Goal: Navigation & Orientation: Find specific page/section

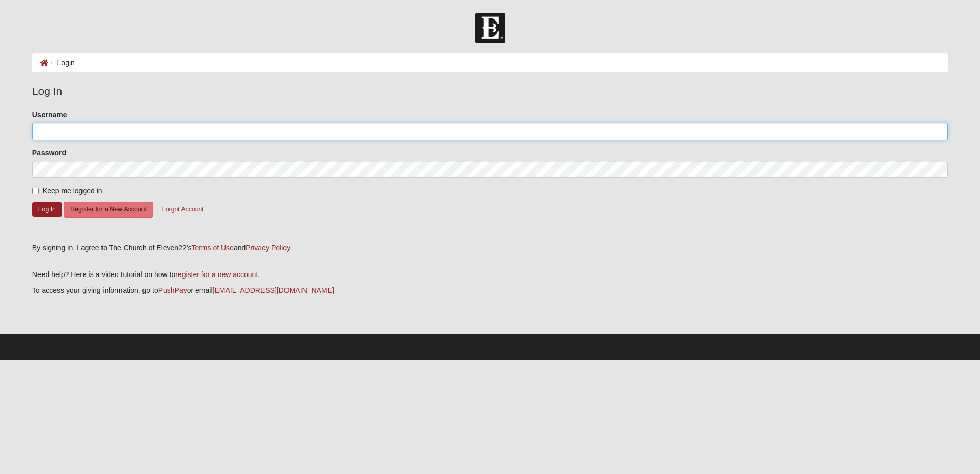
click at [95, 129] on input "Username" at bounding box center [490, 131] width 916 height 17
type input "[PERSON_NAME]"
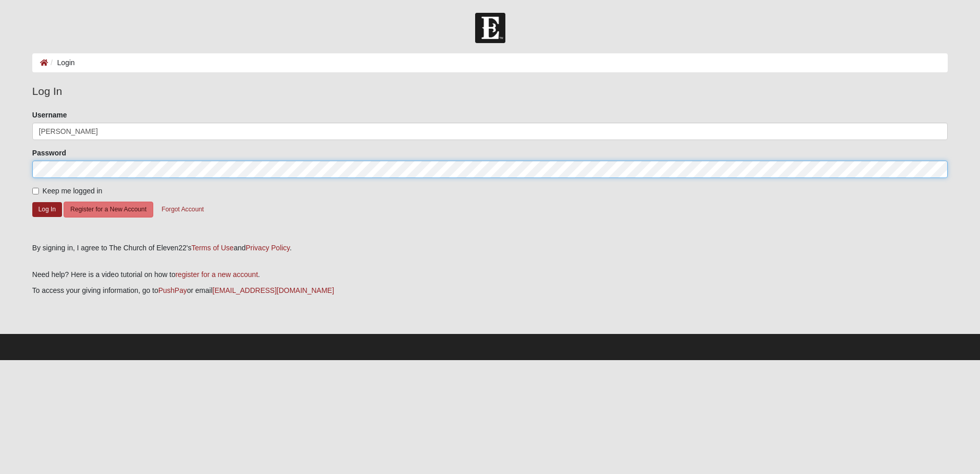
click at [32, 202] on button "Log In" at bounding box center [47, 209] width 30 height 15
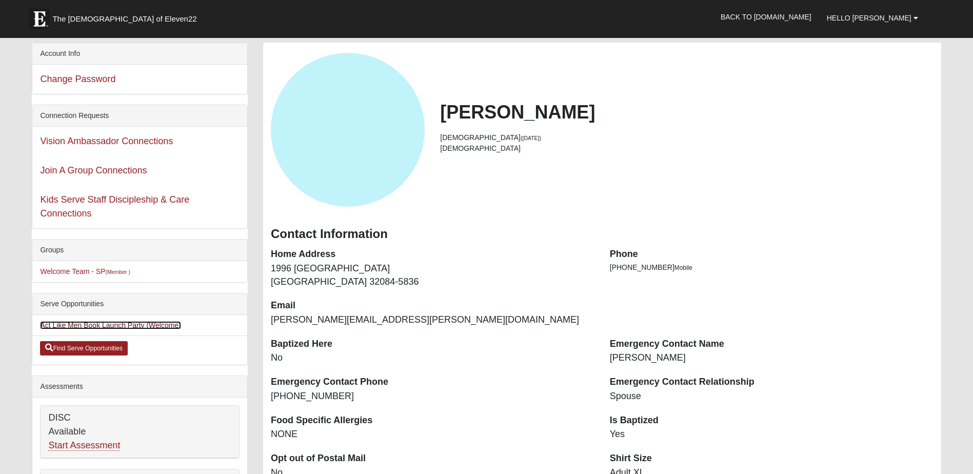
click at [136, 327] on link "Act Like Men Book Launch Party (Welcome)" at bounding box center [110, 325] width 140 height 8
click at [77, 268] on link "Welcome Team - SP (Member )" at bounding box center [85, 271] width 90 height 8
click at [89, 21] on span "The Church of Eleven22" at bounding box center [124, 19] width 144 height 10
